Goal: Task Accomplishment & Management: Manage account settings

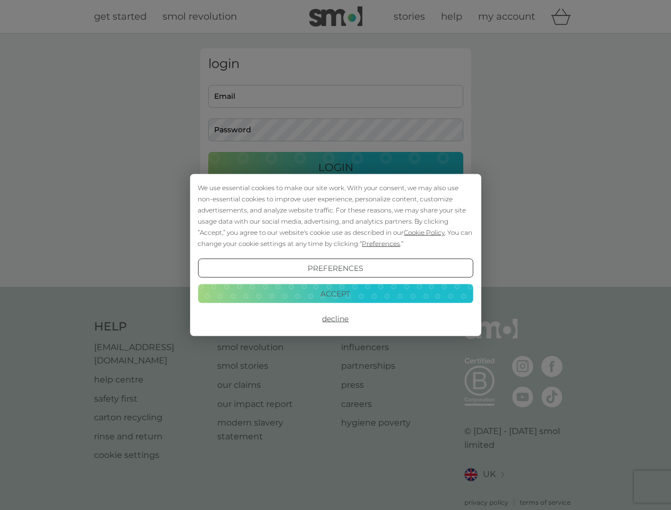
click at [424, 232] on span "Cookie Policy" at bounding box center [423, 232] width 41 height 8
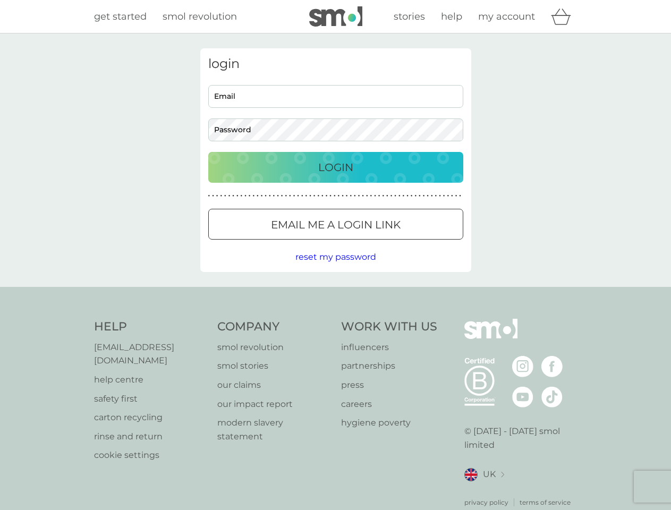
click at [380, 243] on div "login Email Password Login ● ● ● ● ● ● ● ● ● ● ● ● ● ● ● ● ● ● ● ● ● ● ● ● ● ● …" at bounding box center [335, 160] width 271 height 224
click at [335, 268] on div "login Email Password Login ● ● ● ● ● ● ● ● ● ● ● ● ● ● ● ● ● ● ● ● ● ● ● ● ● ● …" at bounding box center [335, 160] width 271 height 224
click at [335, 319] on div "Help [EMAIL_ADDRESS][DOMAIN_NAME] help centre safety first carton recycling rin…" at bounding box center [335, 413] width 483 height 188
click at [335, 293] on div "Help [EMAIL_ADDRESS][DOMAIN_NAME] help centre safety first carton recycling rin…" at bounding box center [335, 413] width 671 height 252
